Goal: Find specific page/section: Find specific page/section

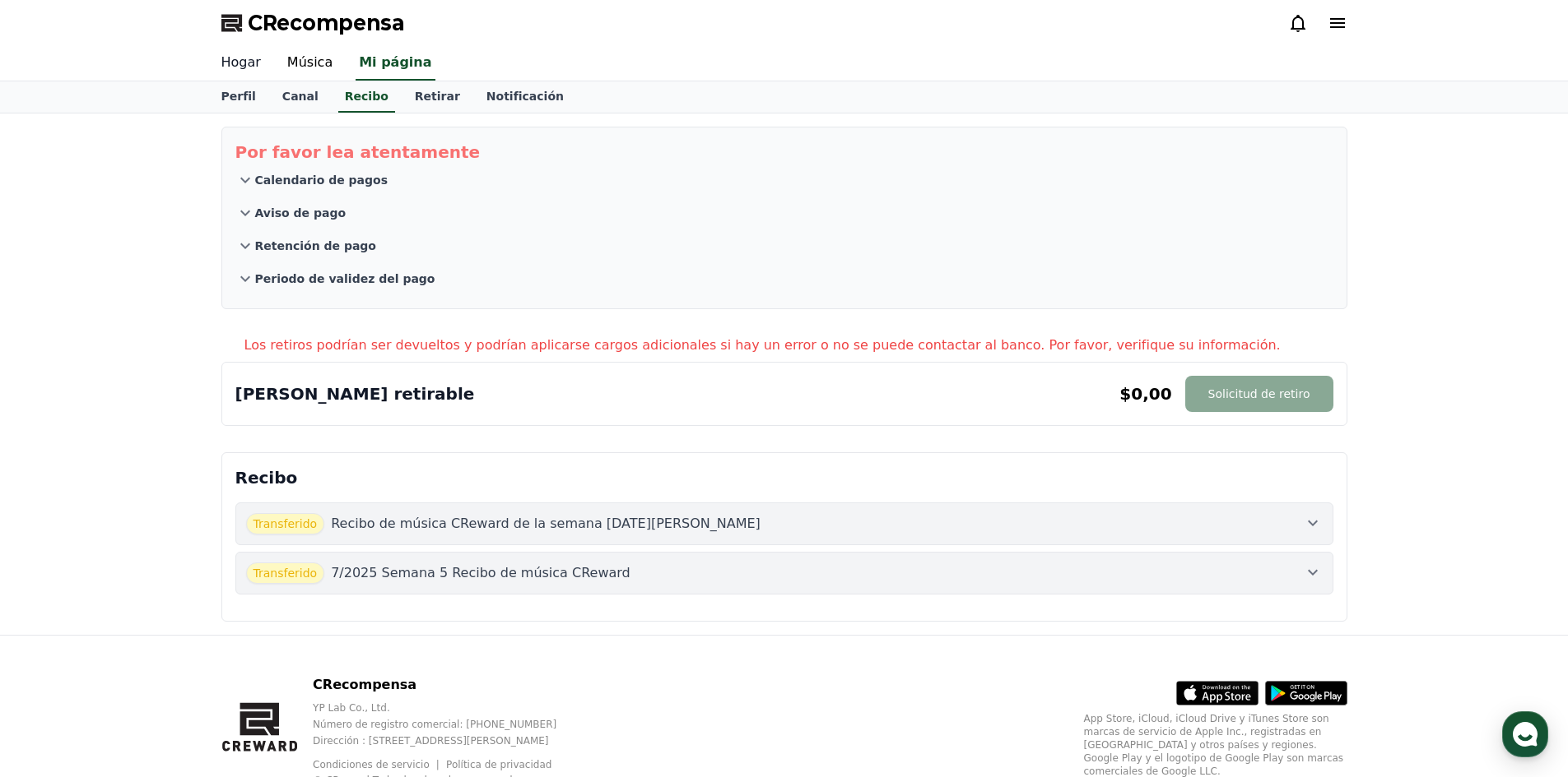
click at [247, 67] on font "Hogar" at bounding box center [240, 62] width 40 height 15
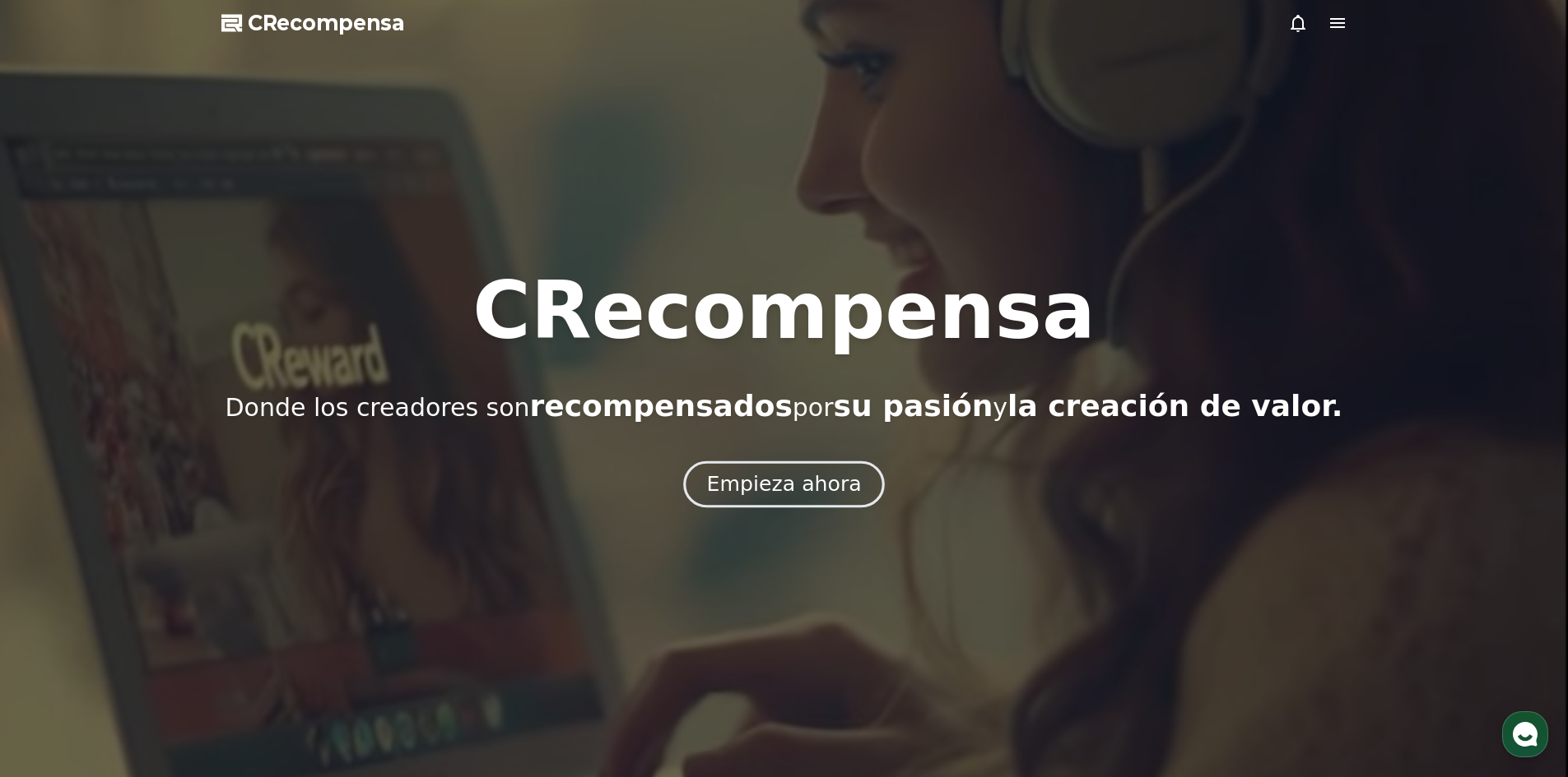
click at [738, 503] on button "Empieza ahora" at bounding box center [783, 484] width 202 height 47
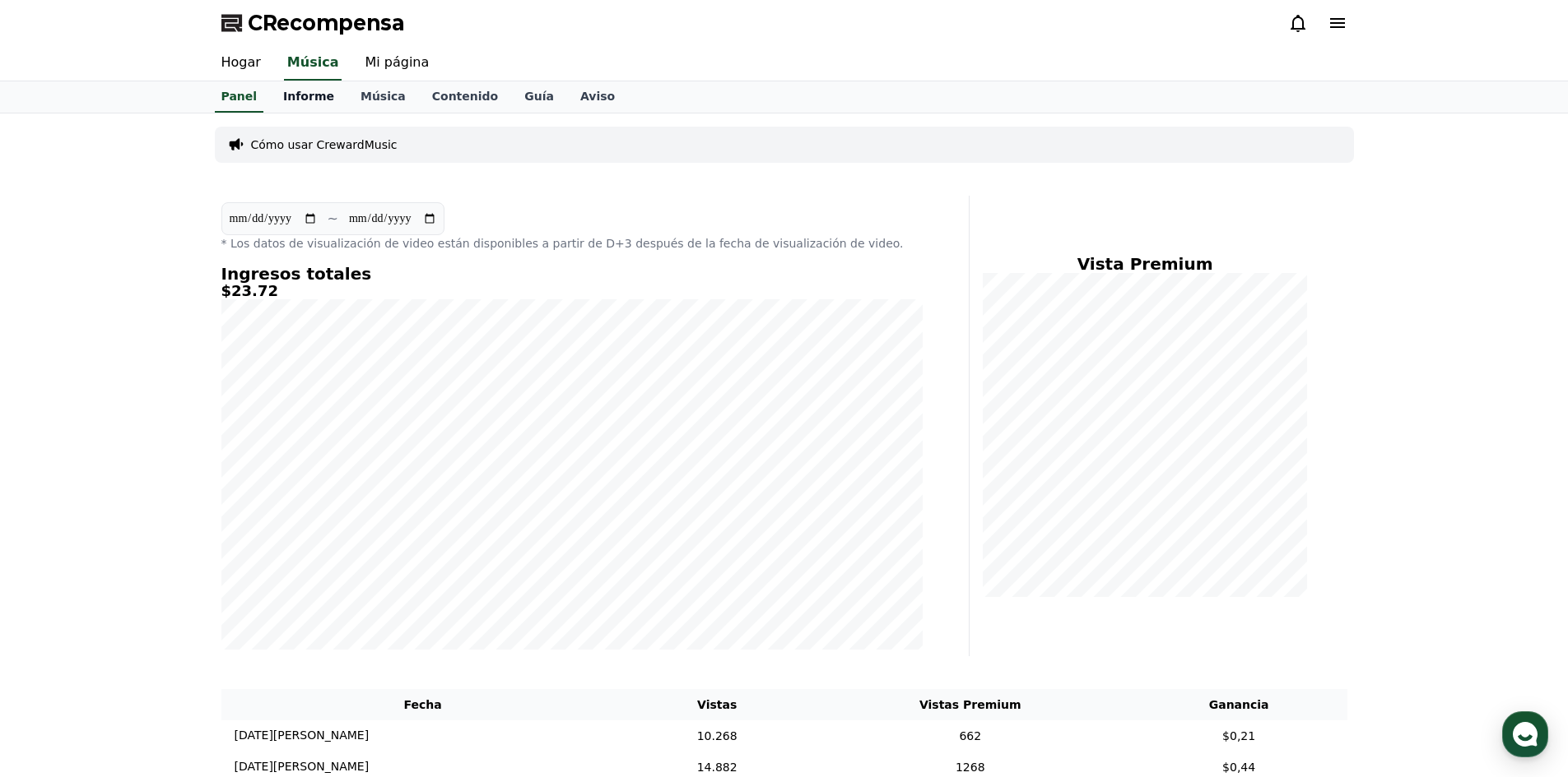
click at [309, 98] on font "Informe" at bounding box center [308, 97] width 51 height 14
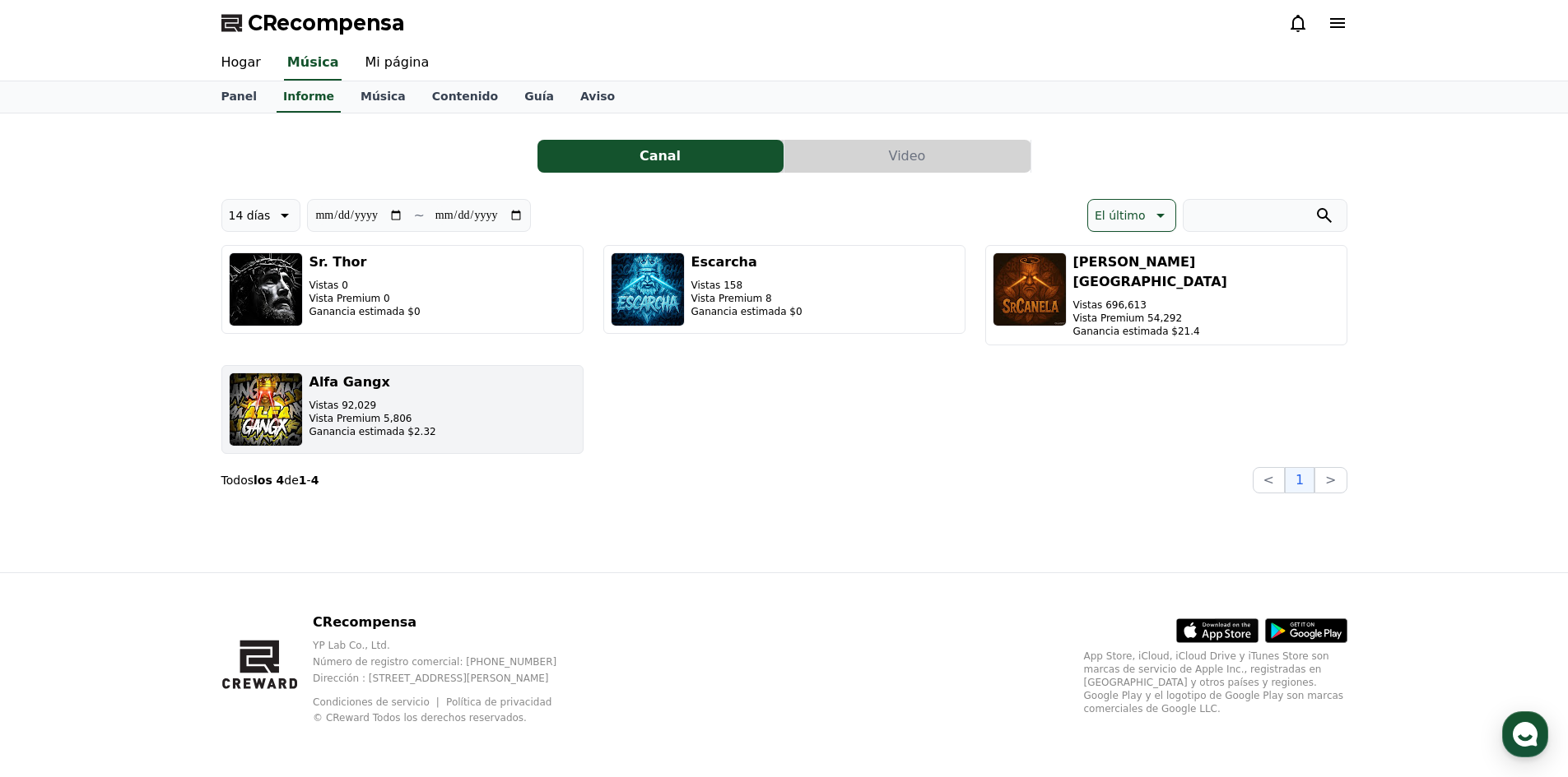
click at [357, 400] on font "Vistas 92,029" at bounding box center [343, 405] width 68 height 12
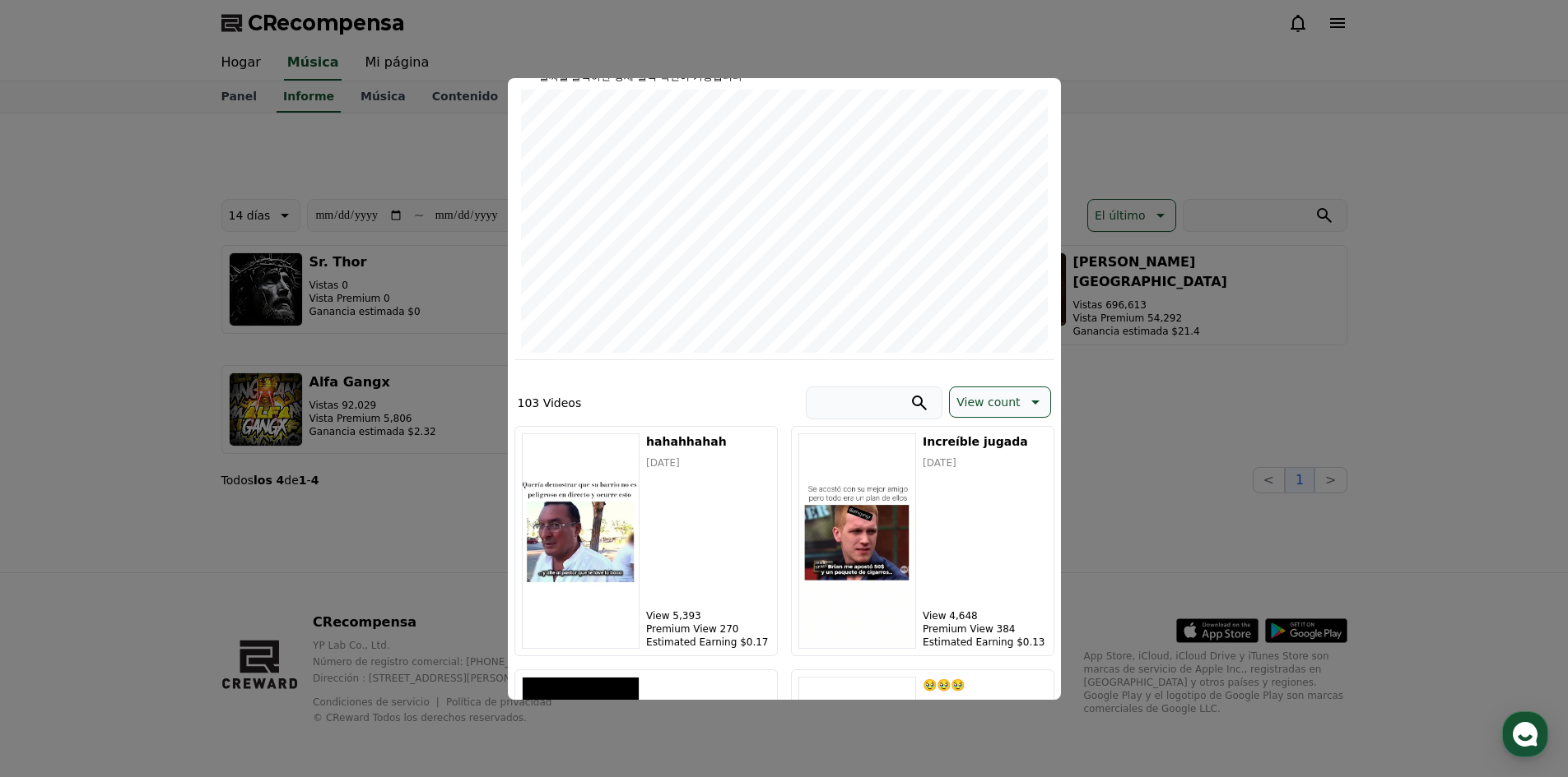
scroll to position [247, 0]
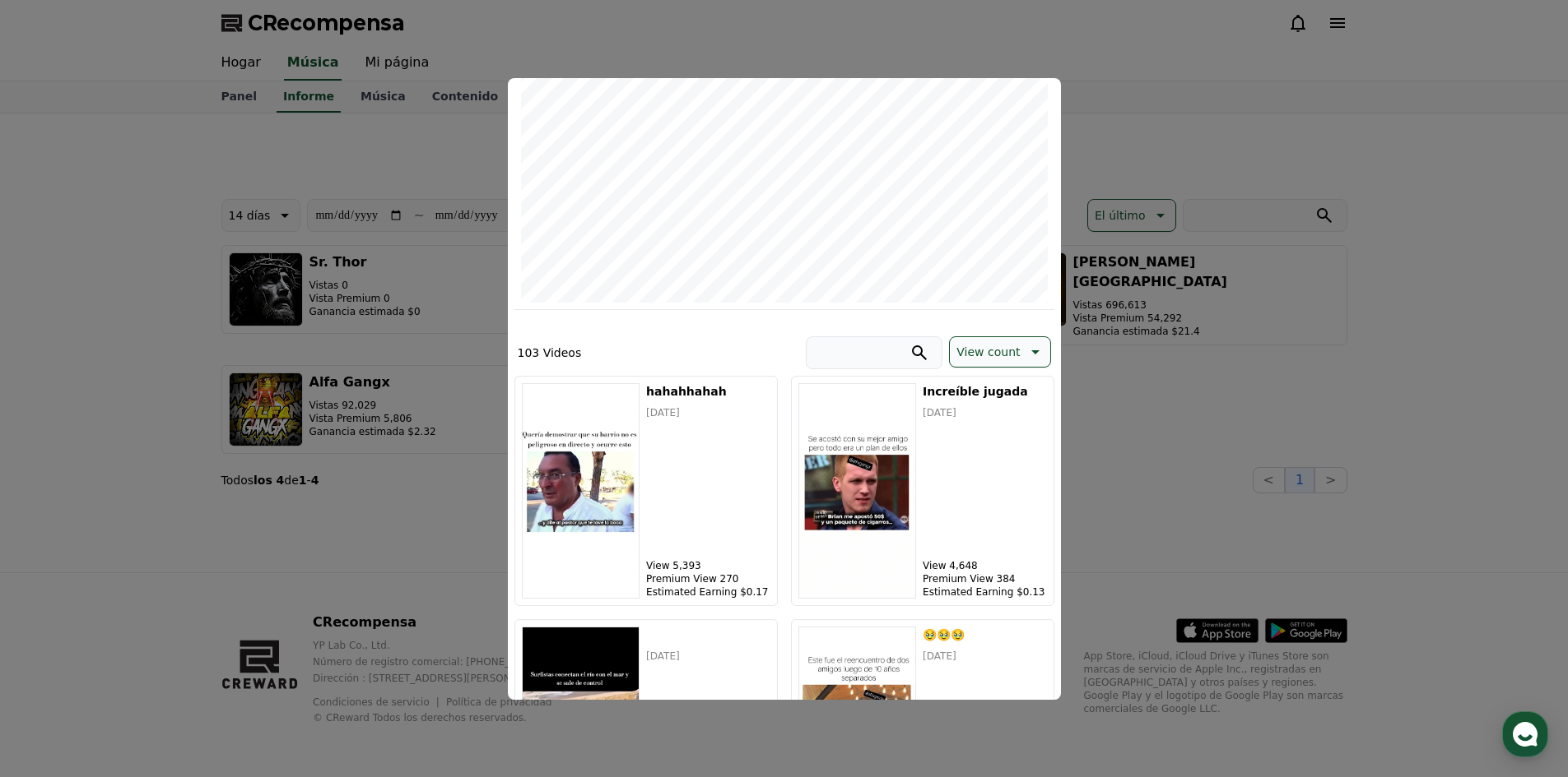
click at [1287, 333] on button "cerrar modal" at bounding box center [784, 388] width 1568 height 777
